Goal: Task Accomplishment & Management: Use online tool/utility

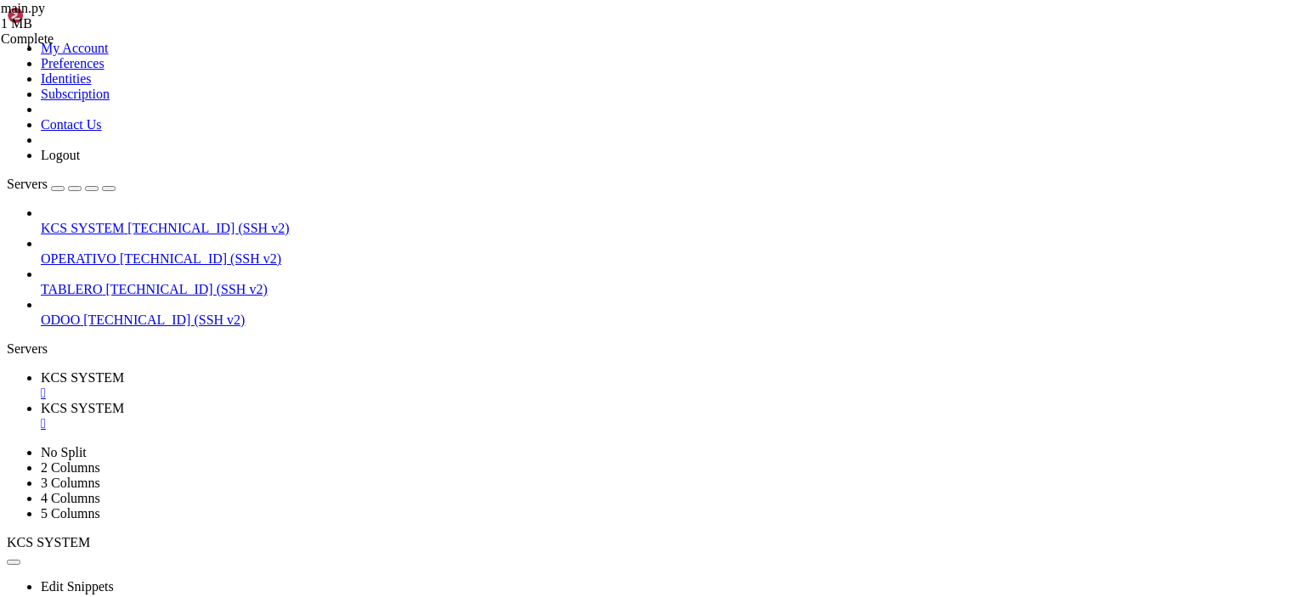
scroll to position [3613, 0]
click at [449, 416] on div "" at bounding box center [669, 423] width 1257 height 15
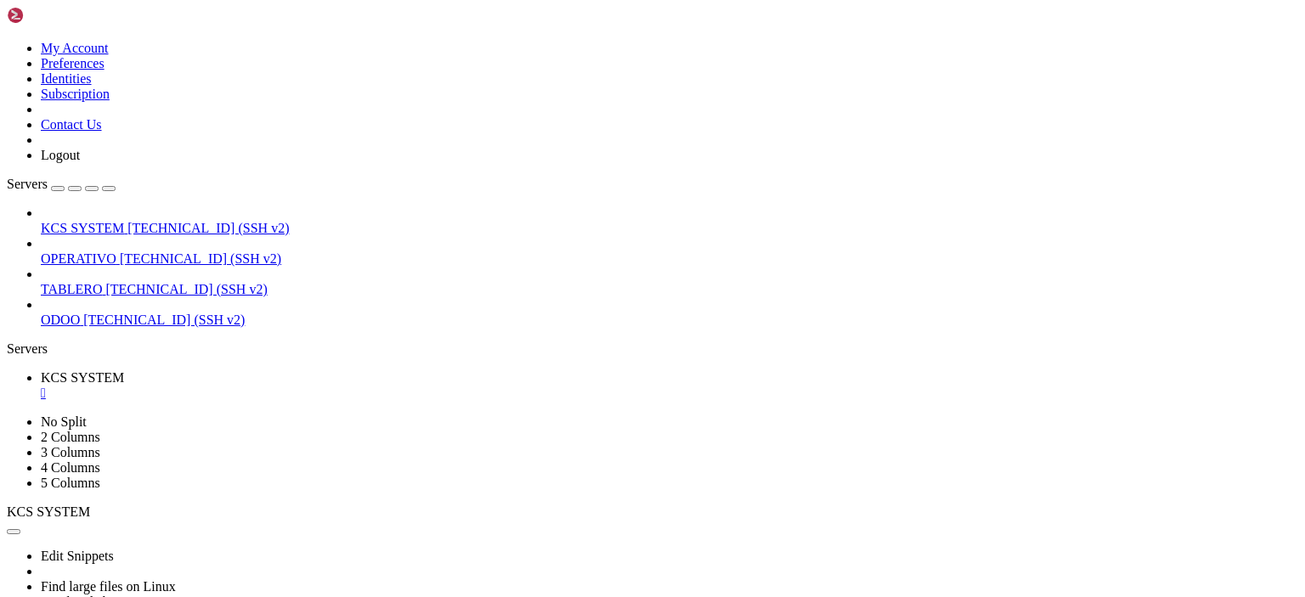
click at [326, 386] on div "" at bounding box center [669, 393] width 1257 height 15
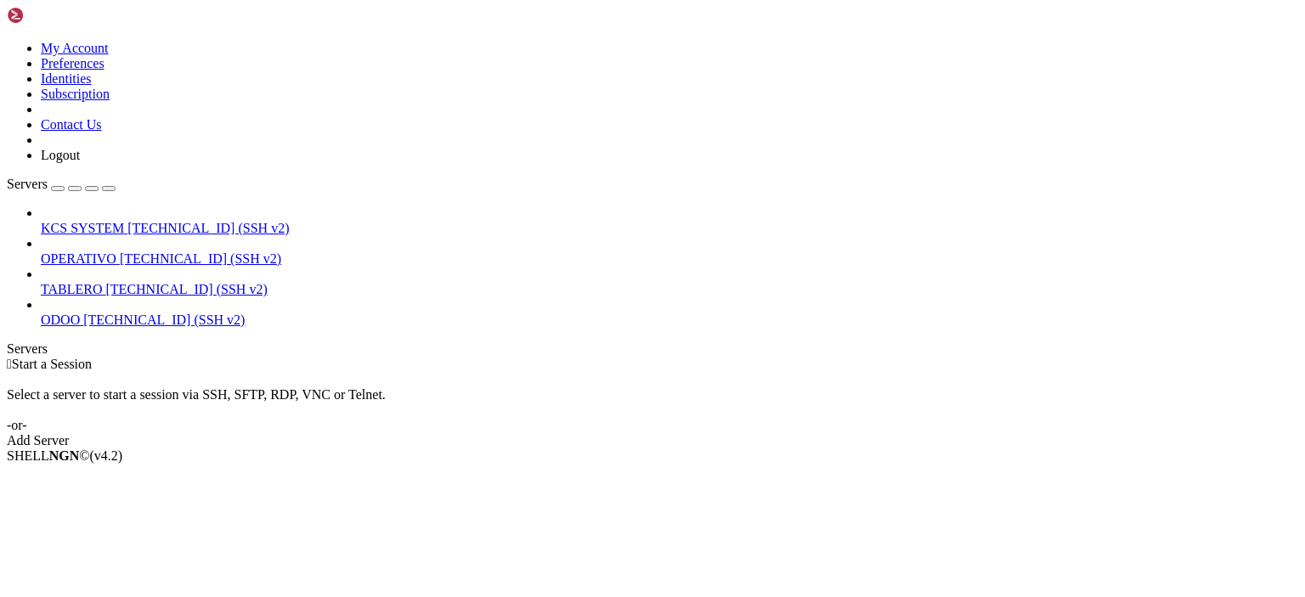
click at [105, 221] on span "KCS SYSTEM" at bounding box center [82, 228] width 83 height 14
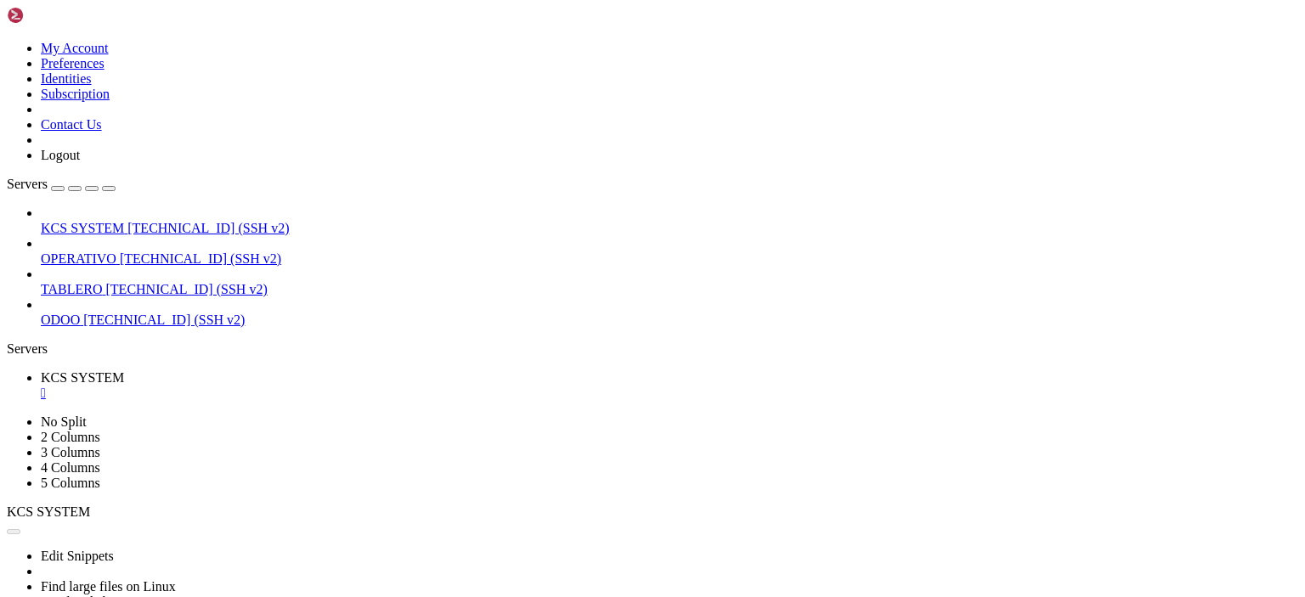
scroll to position [0, 0]
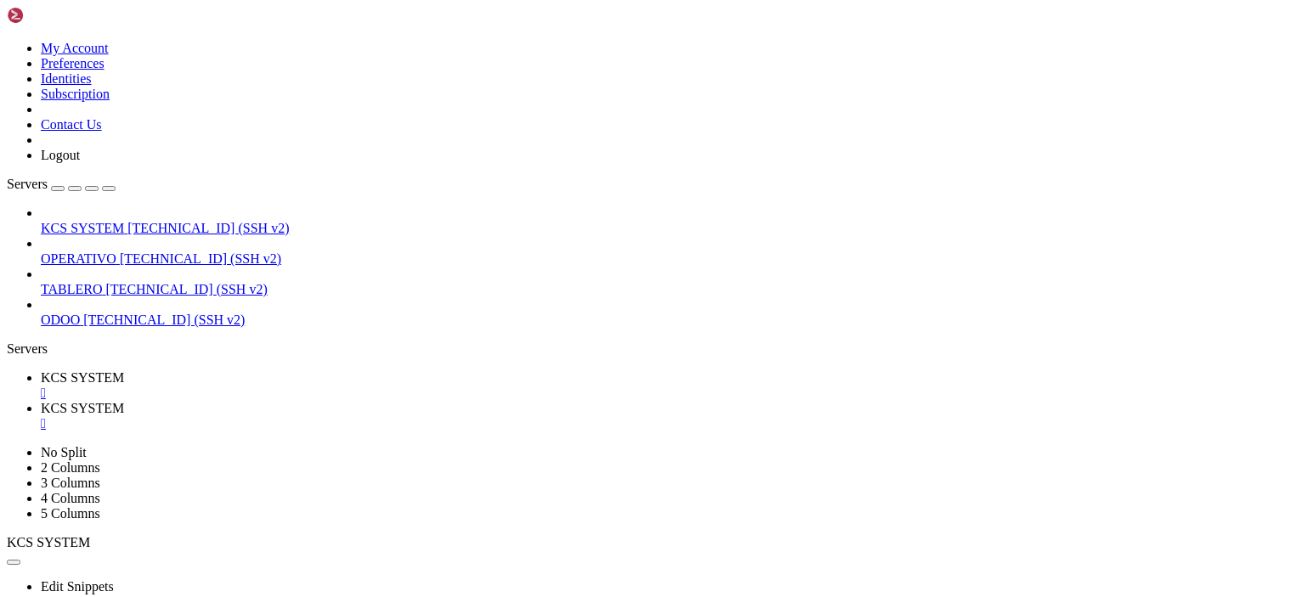
scroll to position [323, 0]
type input "/home/ubuntu/31-app-odoo2"
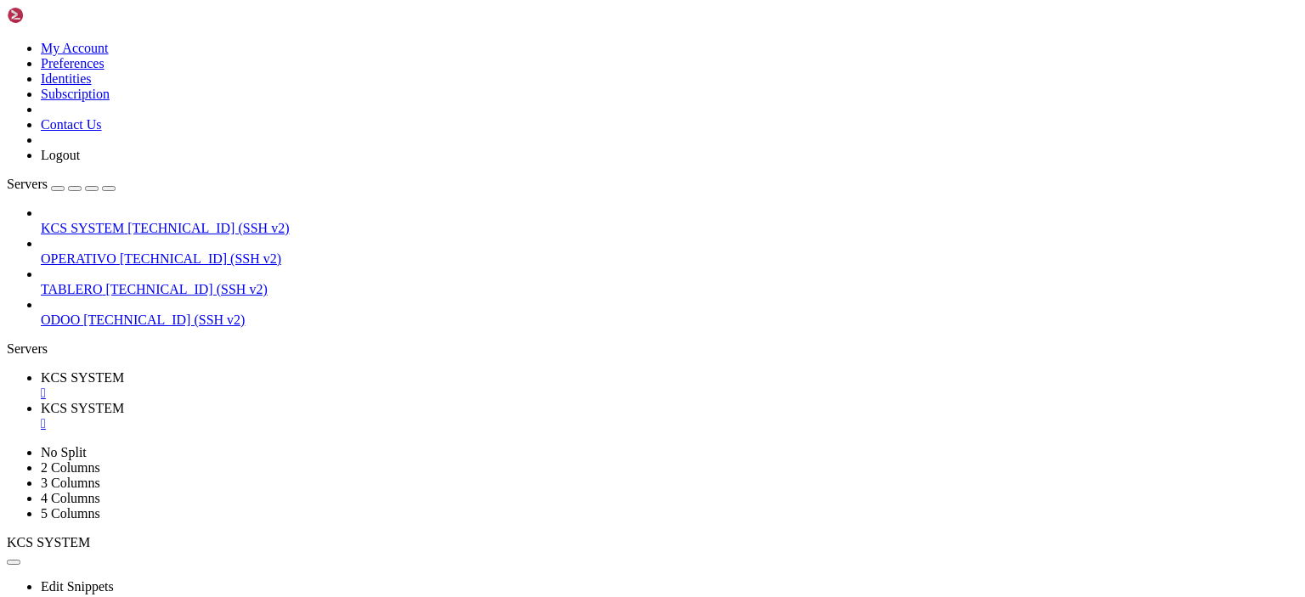
click at [124, 370] on span "KCS SYSTEM" at bounding box center [82, 377] width 83 height 14
